Goal: Task Accomplishment & Management: Use online tool/utility

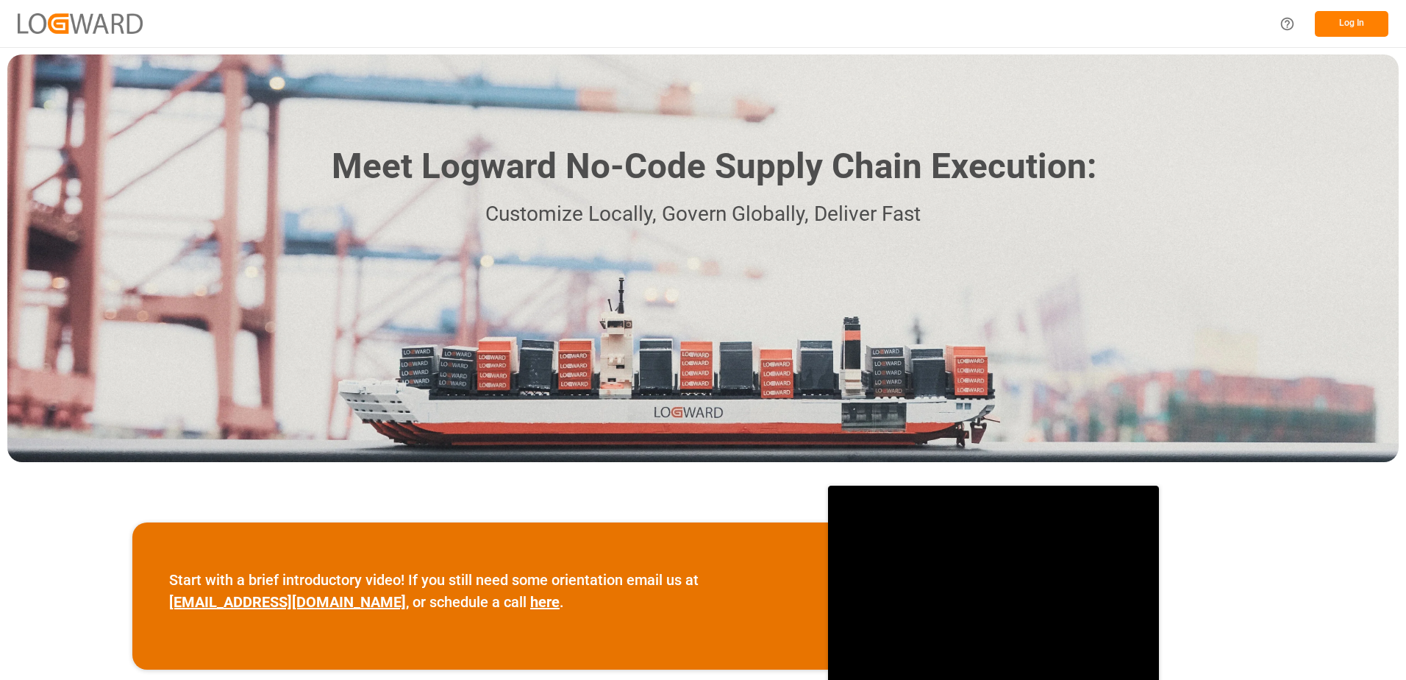
click at [1333, 17] on button "Log In" at bounding box center [1352, 24] width 74 height 26
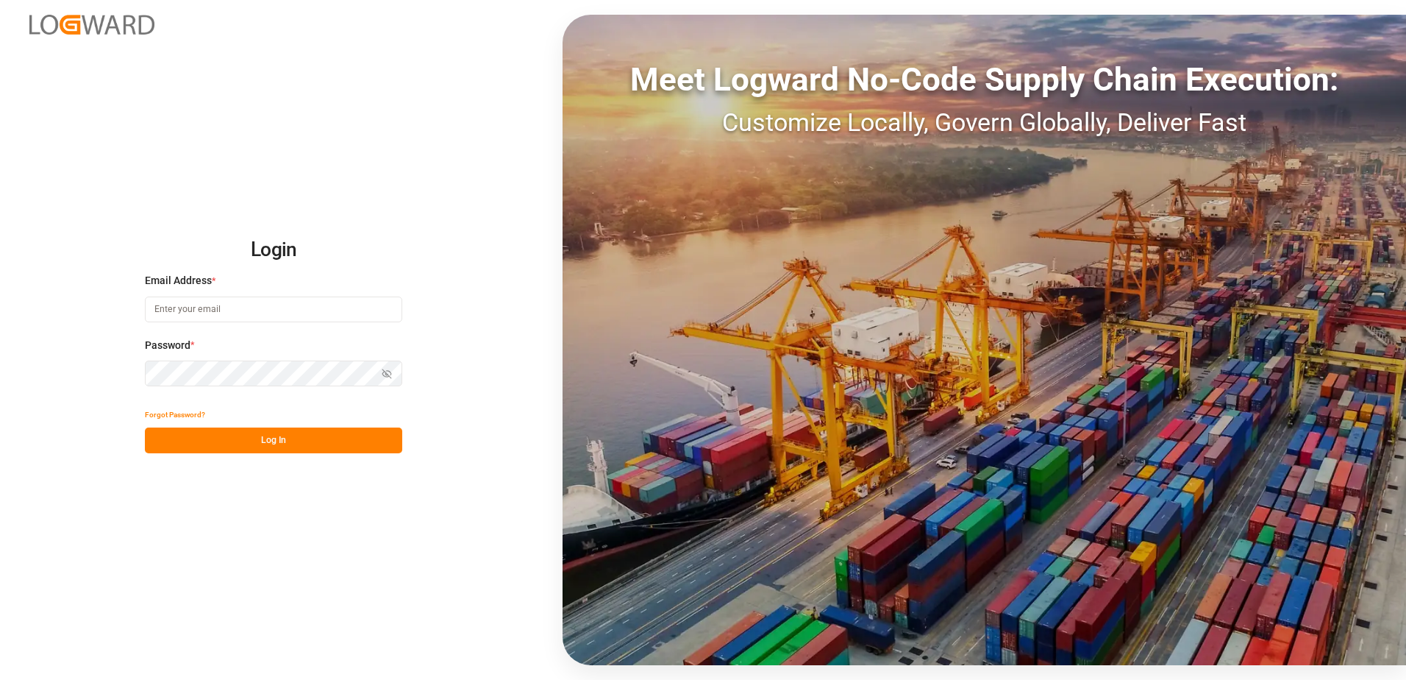
type input "[EMAIL_ADDRESS][DOMAIN_NAME]"
drag, startPoint x: 263, startPoint y: 448, endPoint x: 275, endPoint y: 441, distance: 13.9
click at [264, 448] on button "Log In" at bounding box center [273, 440] width 257 height 26
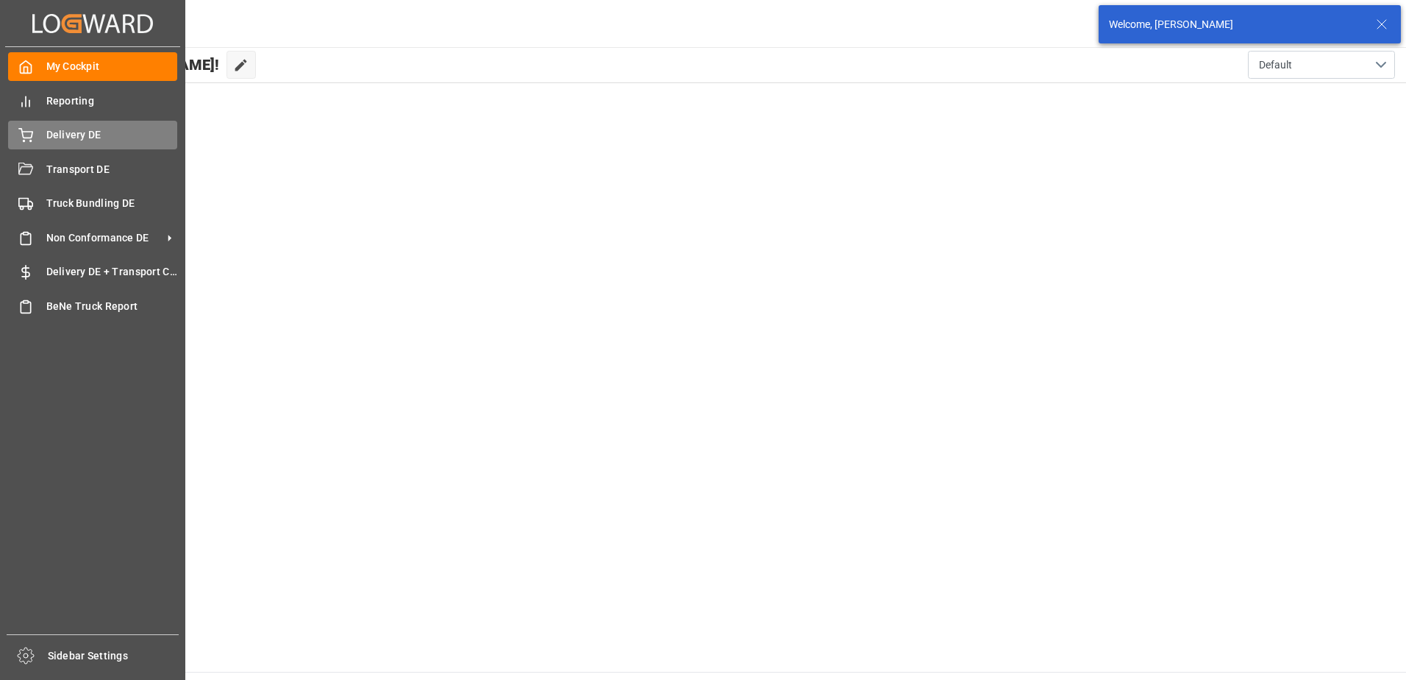
click at [75, 137] on span "Delivery DE" at bounding box center [112, 134] width 132 height 15
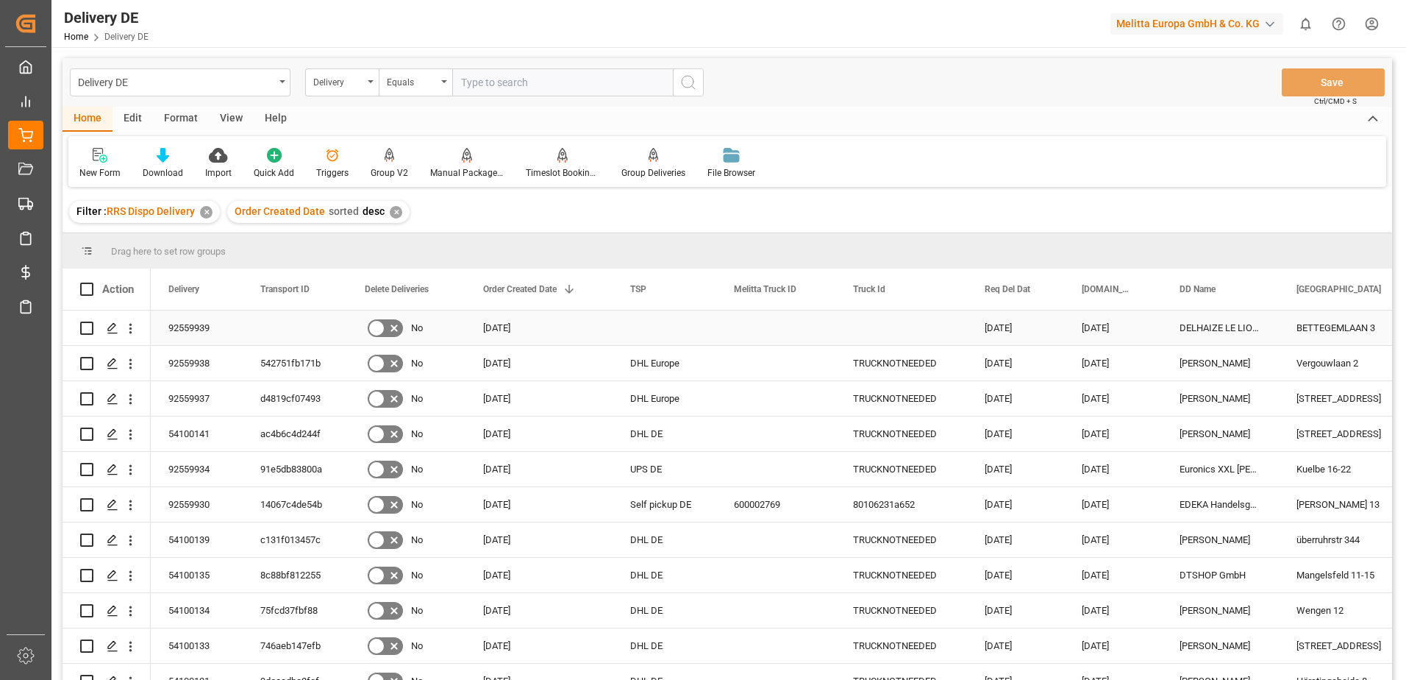
drag, startPoint x: 88, startPoint y: 326, endPoint x: 292, endPoint y: 249, distance: 217.9
click at [88, 326] on input "Press Space to toggle row selection (unchecked)" at bounding box center [86, 327] width 13 height 13
checkbox input "true"
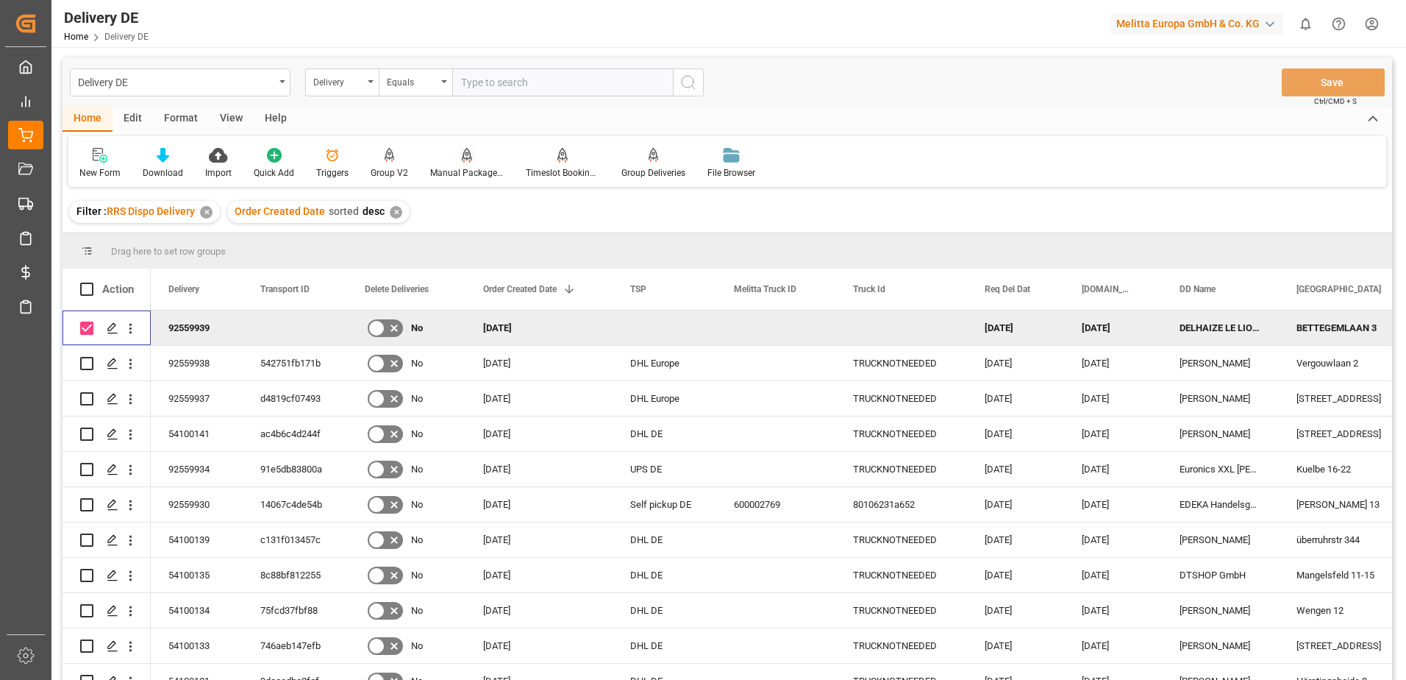
click at [463, 174] on div "Manual Package TypeDetermination" at bounding box center [467, 172] width 74 height 13
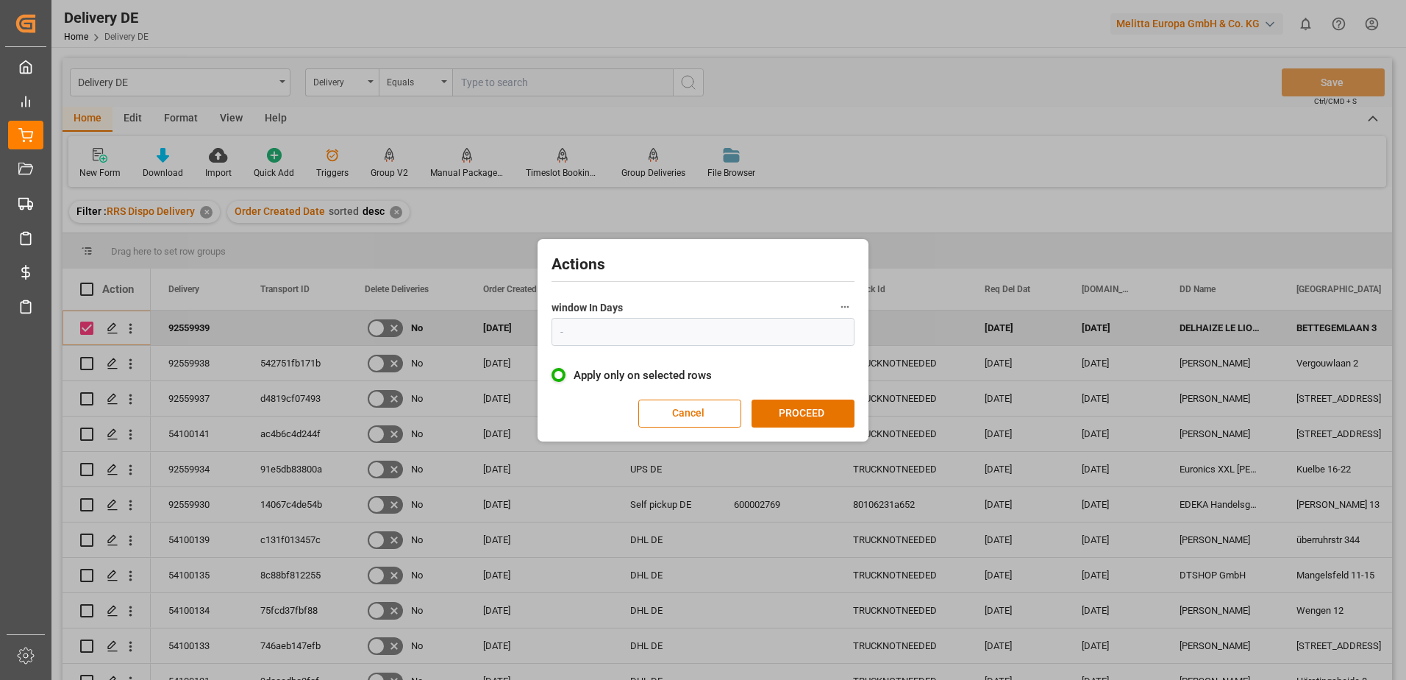
type input "1"
click at [808, 417] on button "PROCEED" at bounding box center [803, 413] width 103 height 28
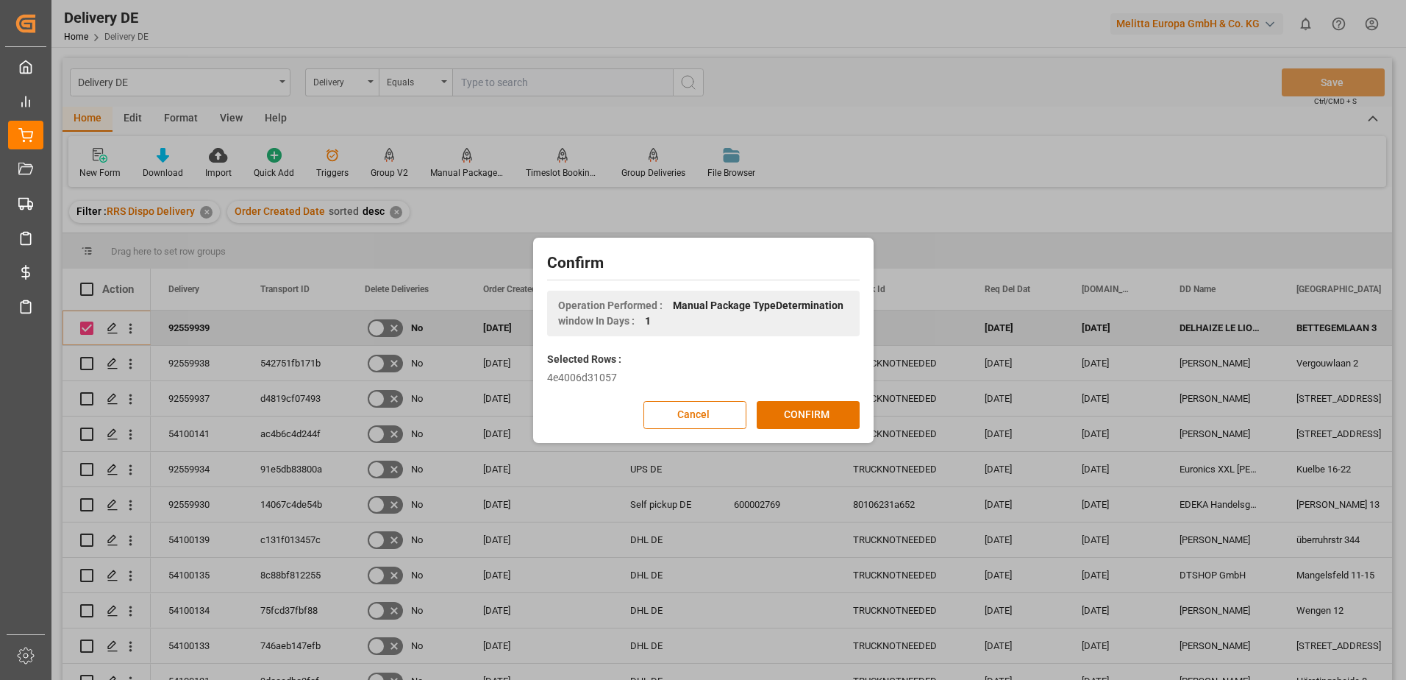
click at [808, 417] on button "CONFIRM" at bounding box center [808, 415] width 103 height 28
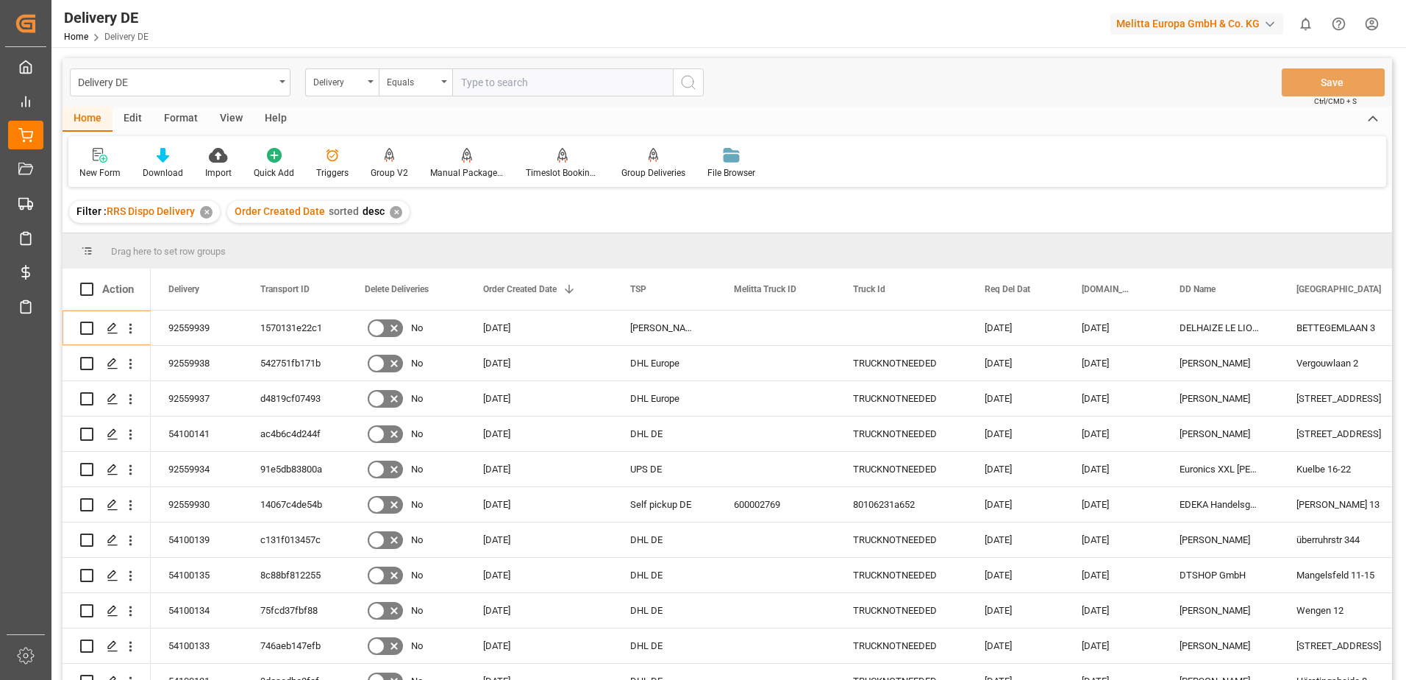
click at [1369, 26] on html "Created by potrace 1.15, written by [PERSON_NAME] [DATE]-[DATE] Created by potr…" at bounding box center [703, 340] width 1406 height 680
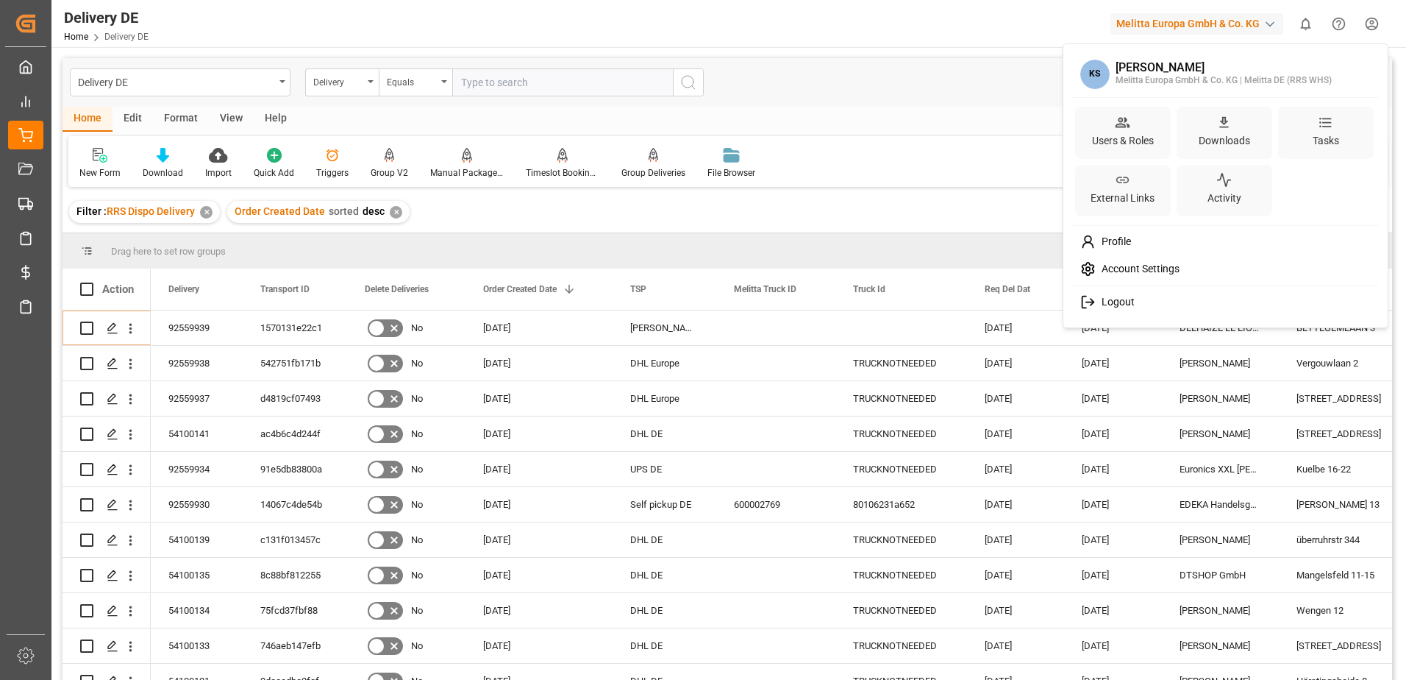
click at [1097, 297] on span "Logout" at bounding box center [1115, 302] width 39 height 13
